Goal: Find specific fact: Find contact information

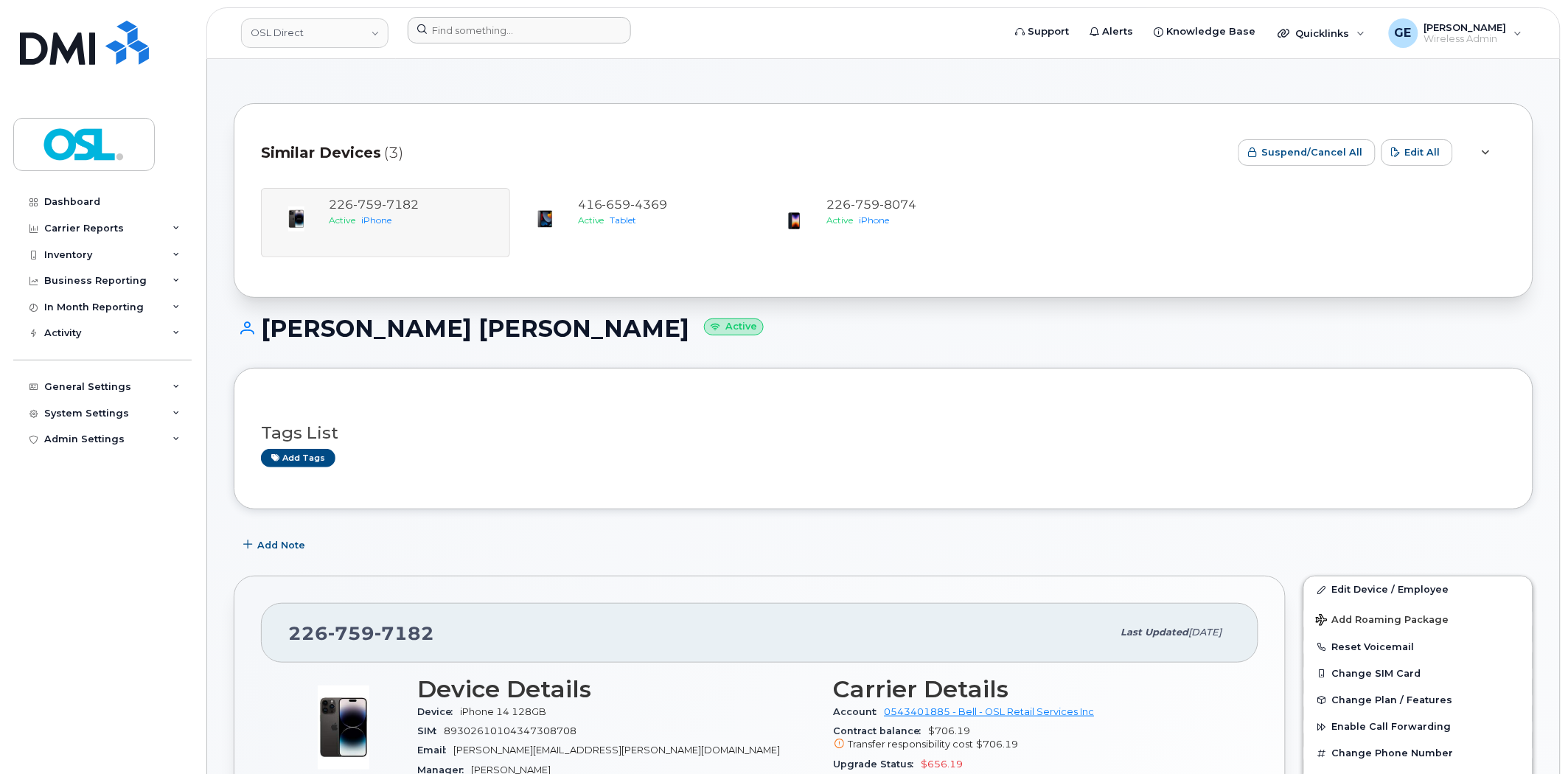
click at [452, 44] on div at bounding box center [701, 32] width 609 height 32
click at [471, 37] on input at bounding box center [519, 30] width 223 height 27
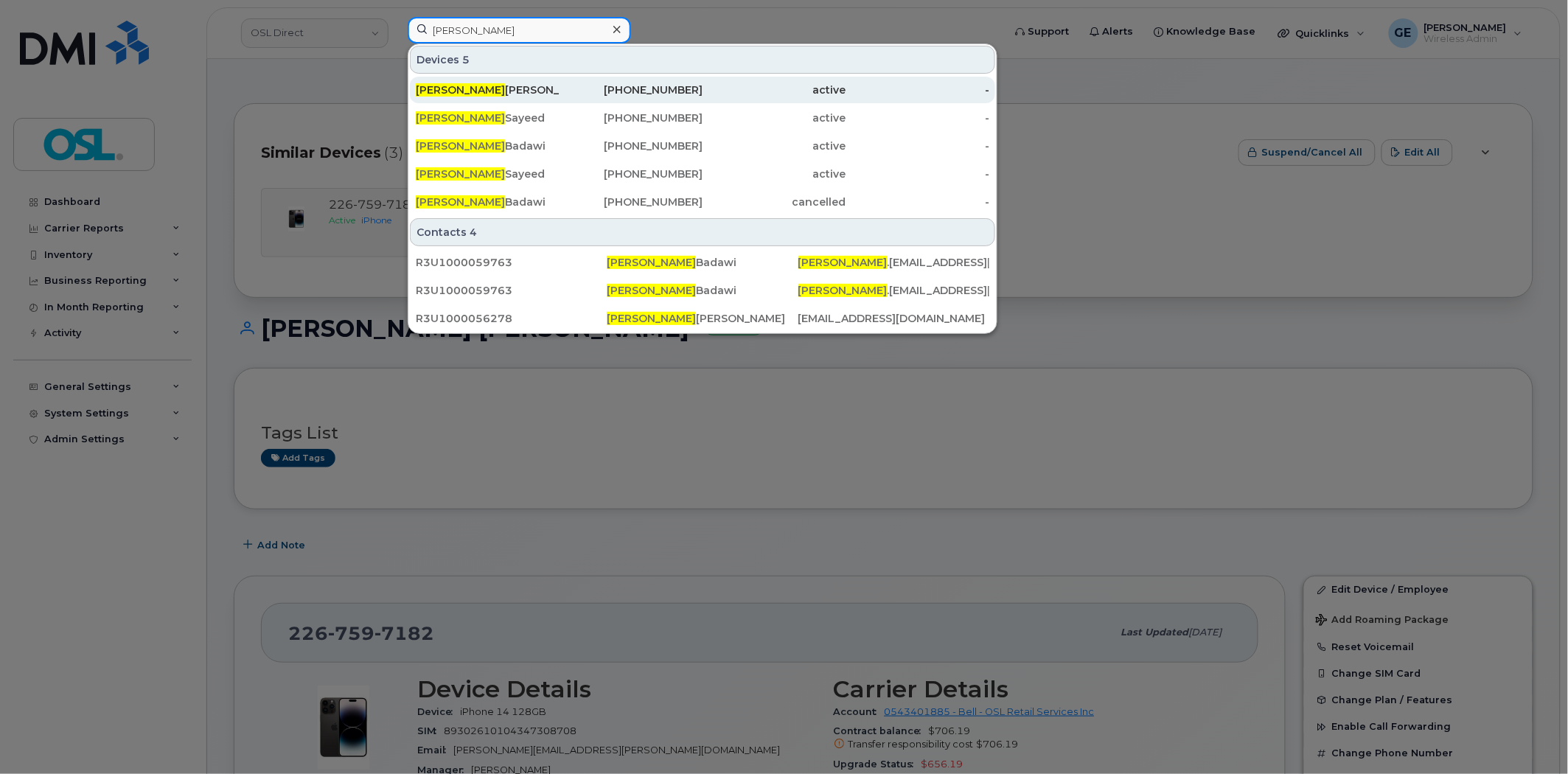
type input "waseem"
click at [529, 95] on div "Waseem Mirza" at bounding box center [487, 90] width 144 height 15
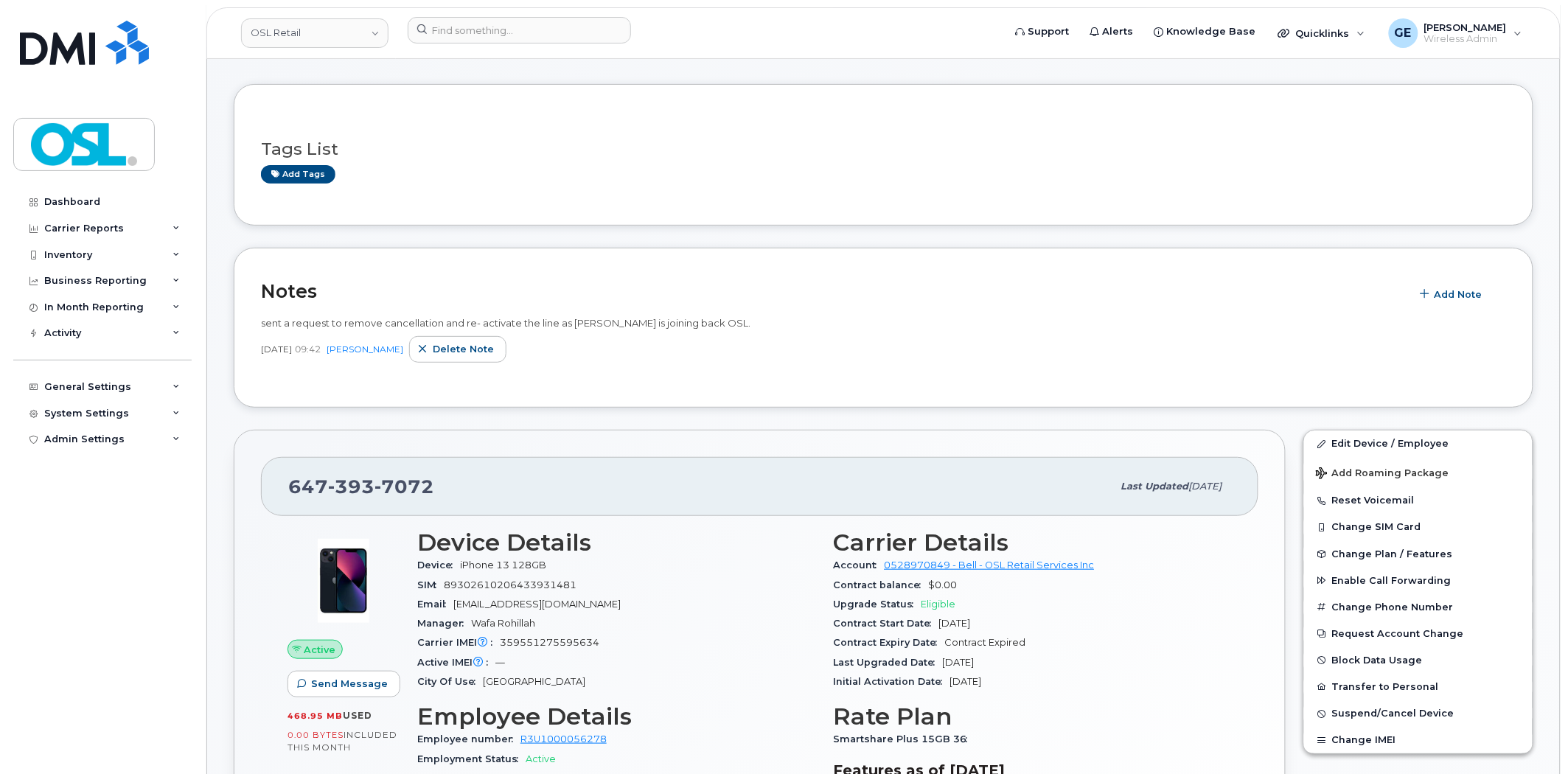
scroll to position [82, 0]
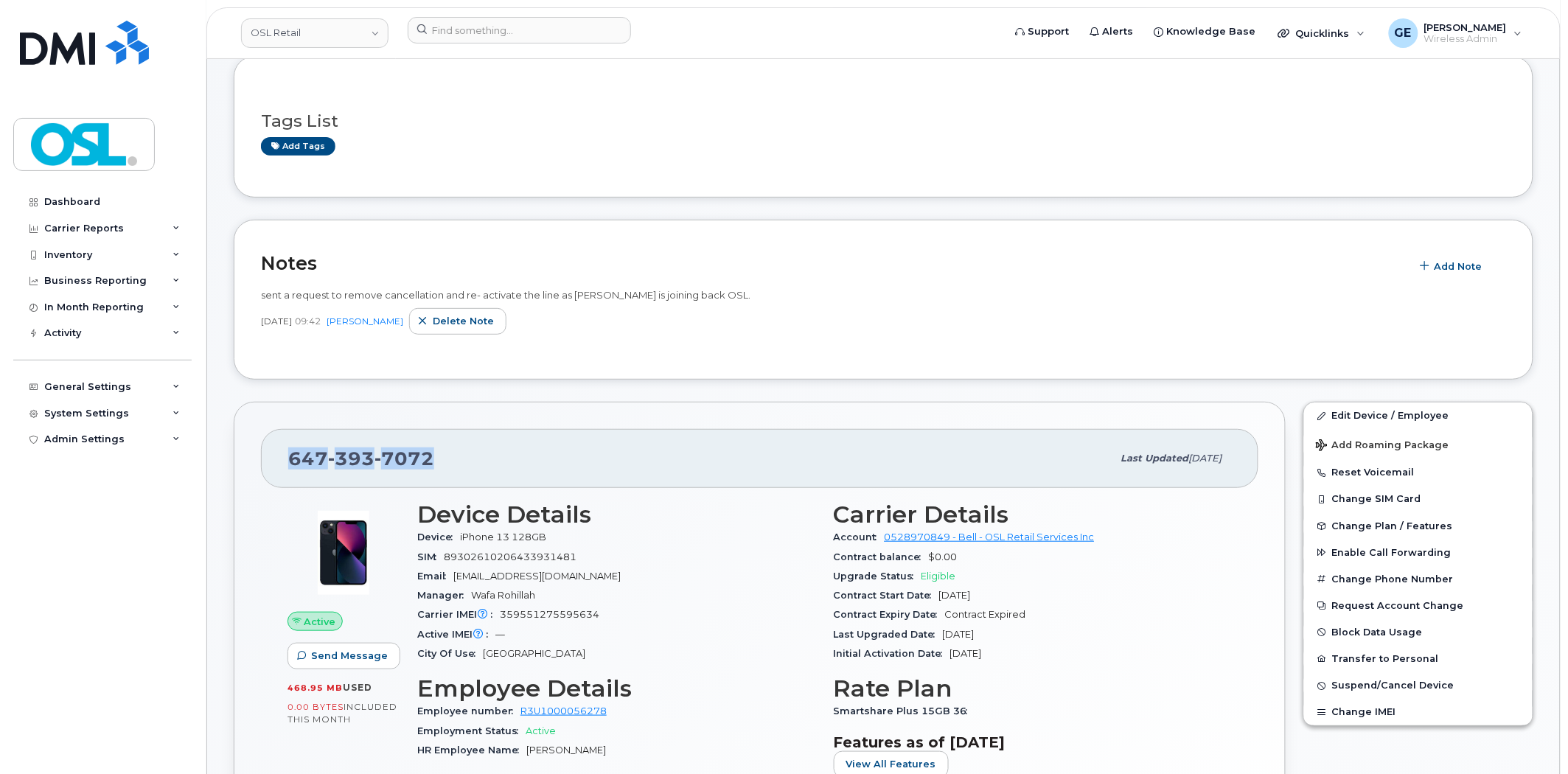
drag, startPoint x: 447, startPoint y: 468, endPoint x: 293, endPoint y: 471, distance: 154.0
click at [293, 471] on div "[PHONE_NUMBER]" at bounding box center [700, 458] width 824 height 31
copy span "[PHONE_NUMBER]"
click at [540, 30] on input at bounding box center [519, 30] width 223 height 27
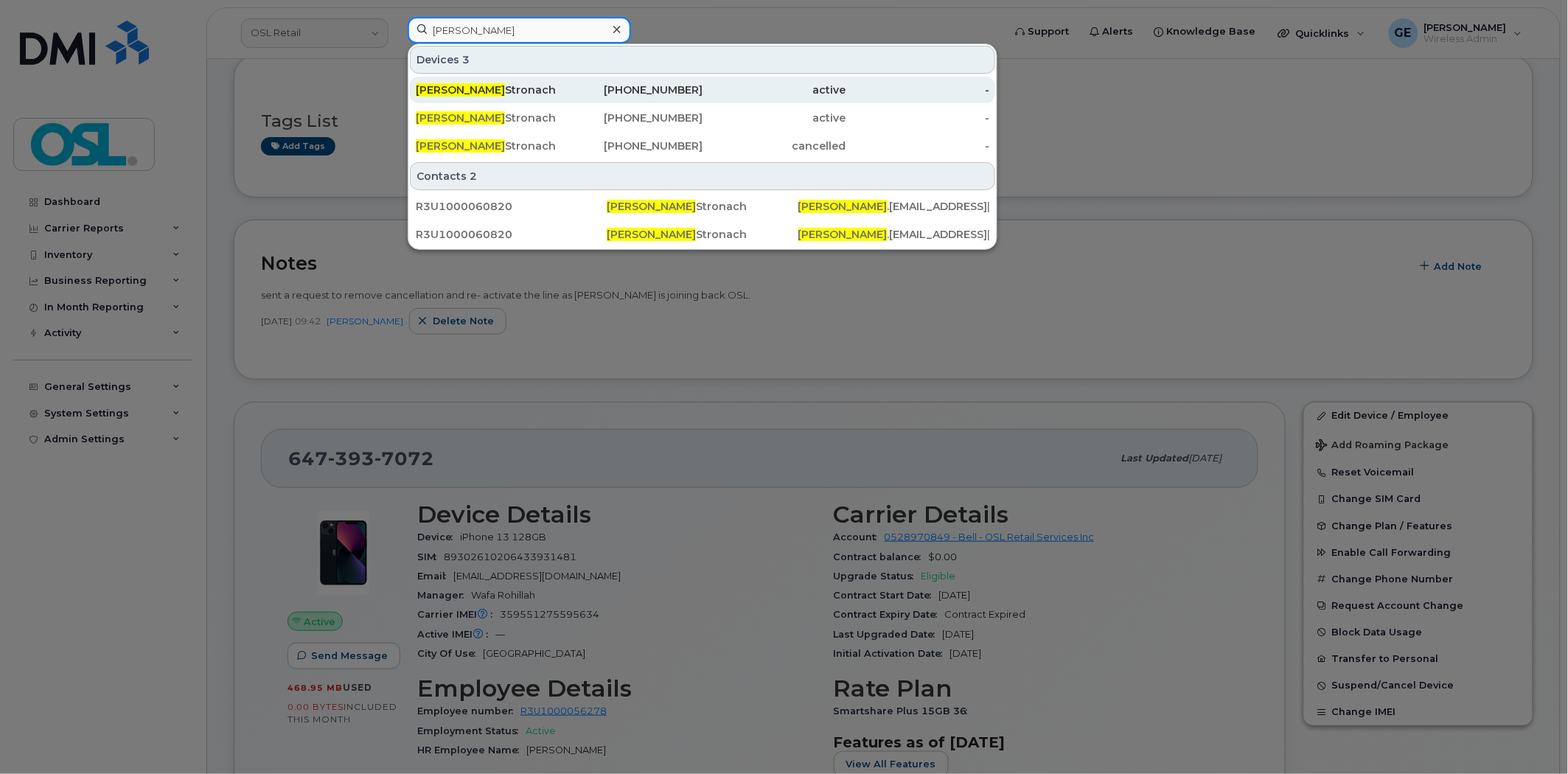
type input "[PERSON_NAME]"
click at [588, 83] on div "[PHONE_NUMBER]" at bounding box center [631, 90] width 144 height 15
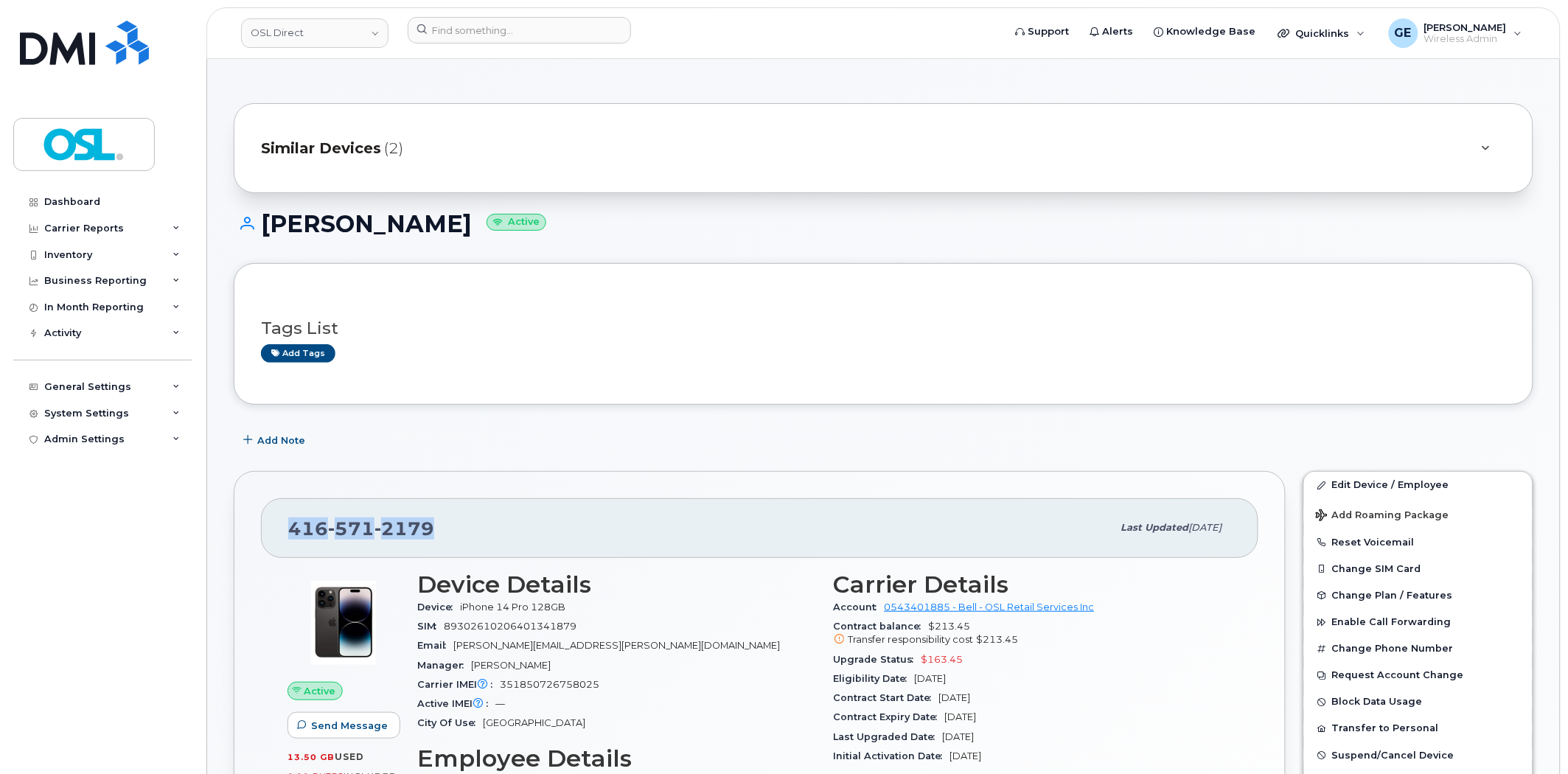
drag, startPoint x: 452, startPoint y: 533, endPoint x: 293, endPoint y: 538, distance: 159.1
click at [293, 538] on div "416 571 2179" at bounding box center [700, 527] width 824 height 31
copy span "416 571 2179"
